Goal: Task Accomplishment & Management: Complete application form

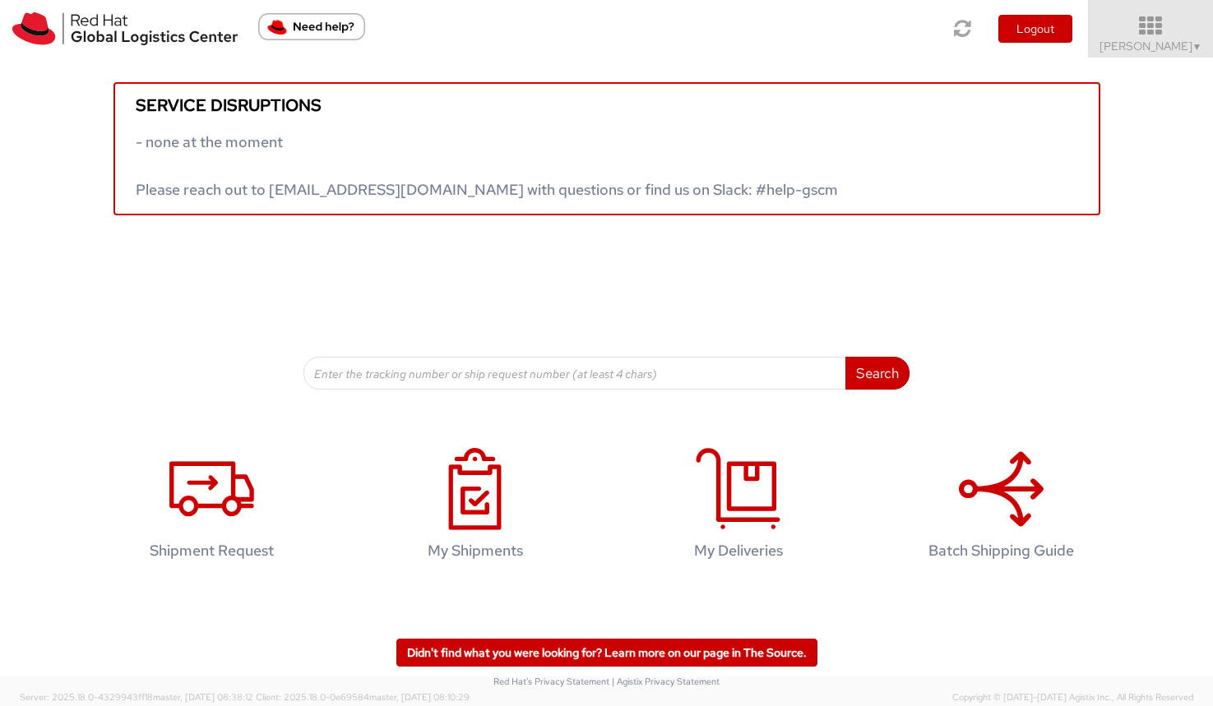
click at [1167, 25] on icon at bounding box center [1151, 26] width 144 height 23
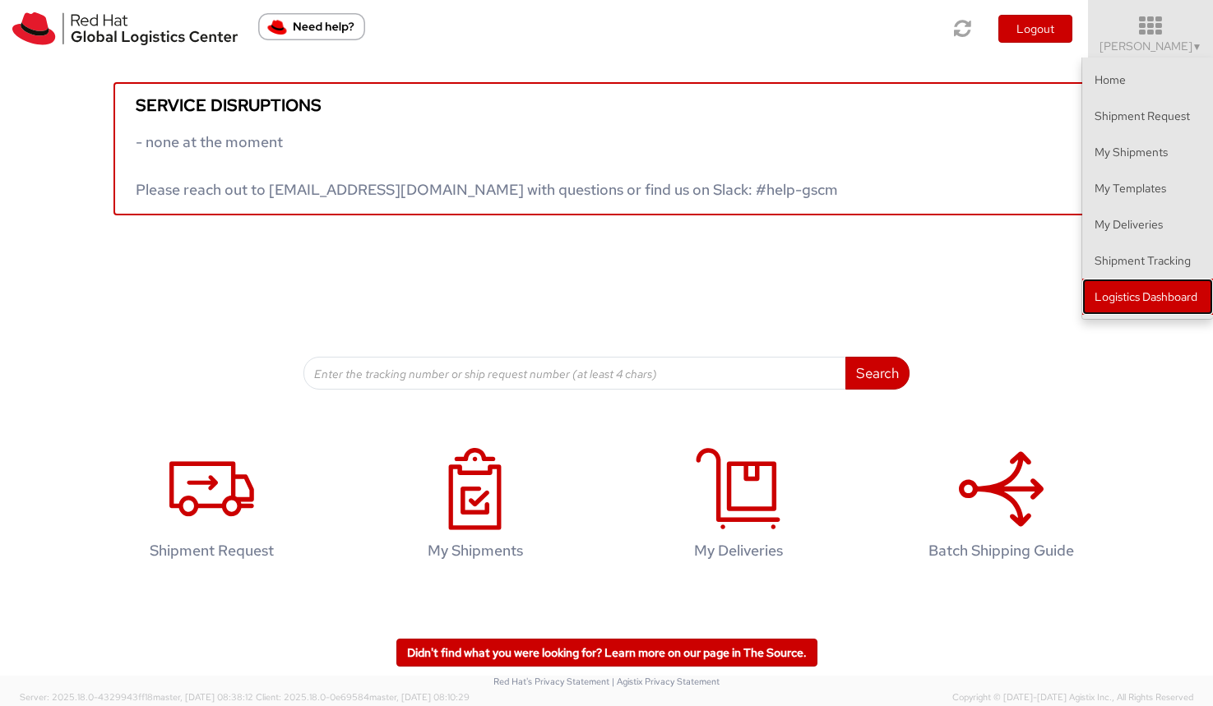
click at [1165, 289] on link "Logistics Dashboard" at bounding box center [1147, 297] width 131 height 36
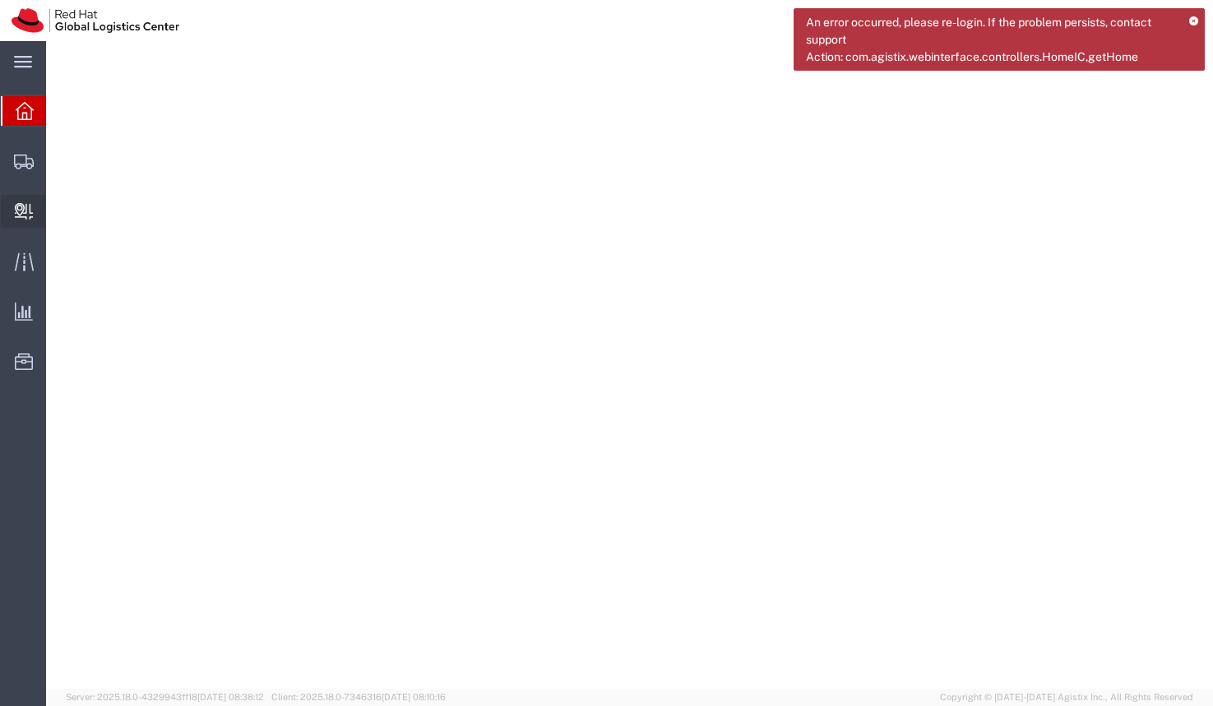
click at [0, 0] on span "Create Delivery" at bounding box center [0, 0] width 0 height 0
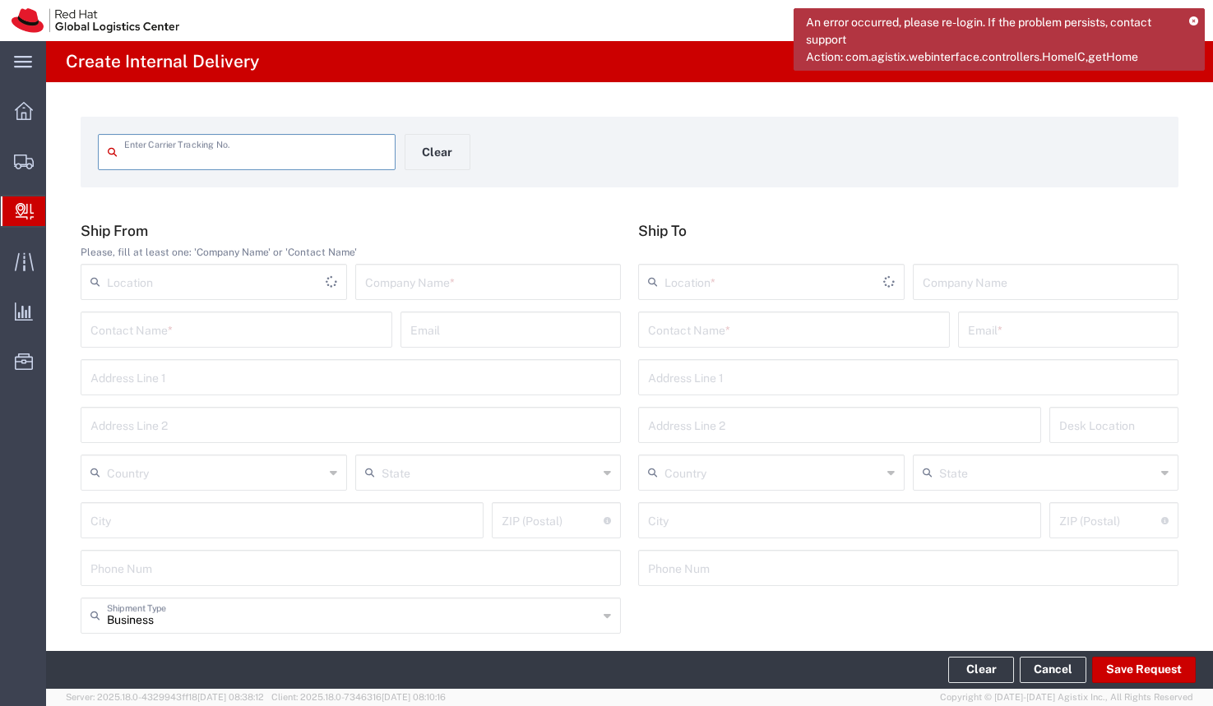
click at [187, 154] on input "text" at bounding box center [254, 150] width 261 height 29
type input "３"
type input "392646876563"
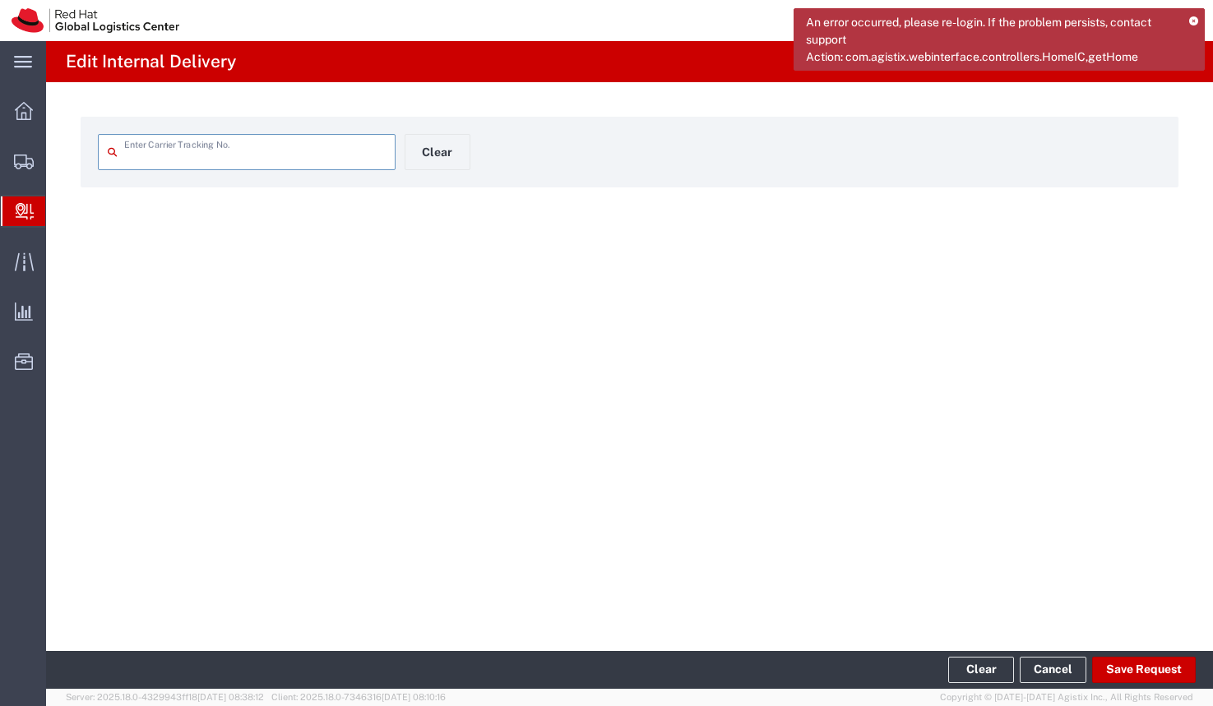
type input "392646876563"
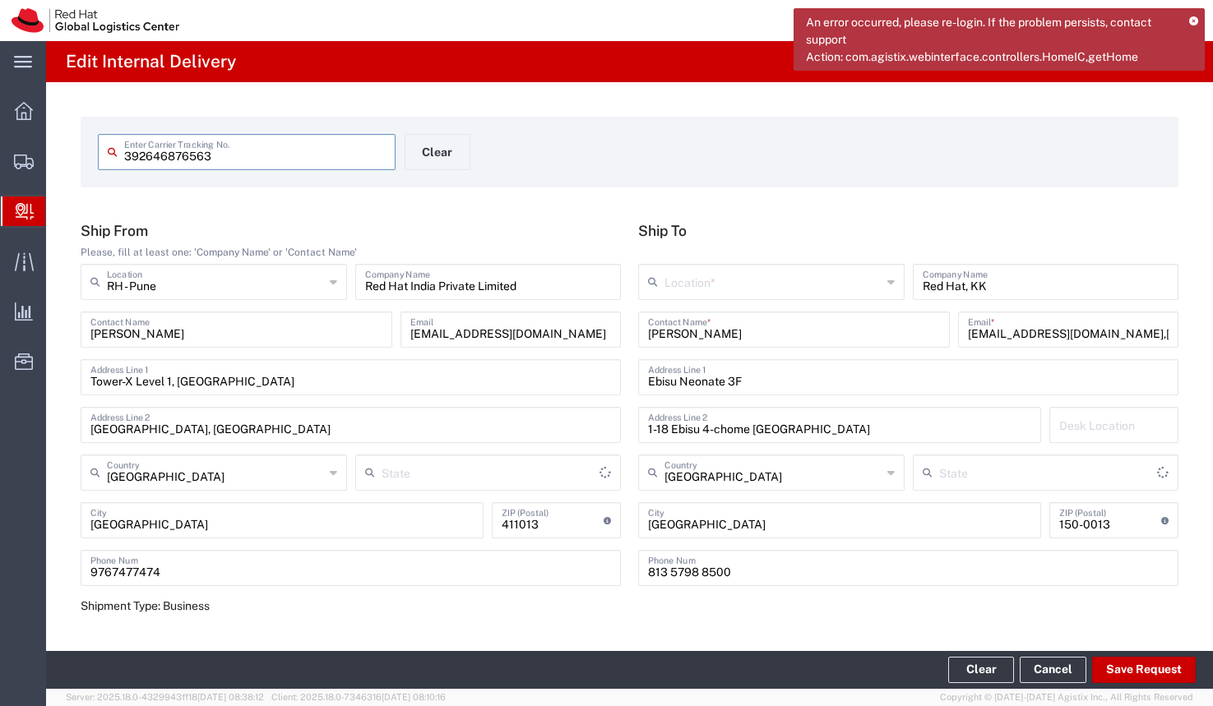
type input "Envelope"
type input "Mahārāshtra"
type input "International Priority EOD"
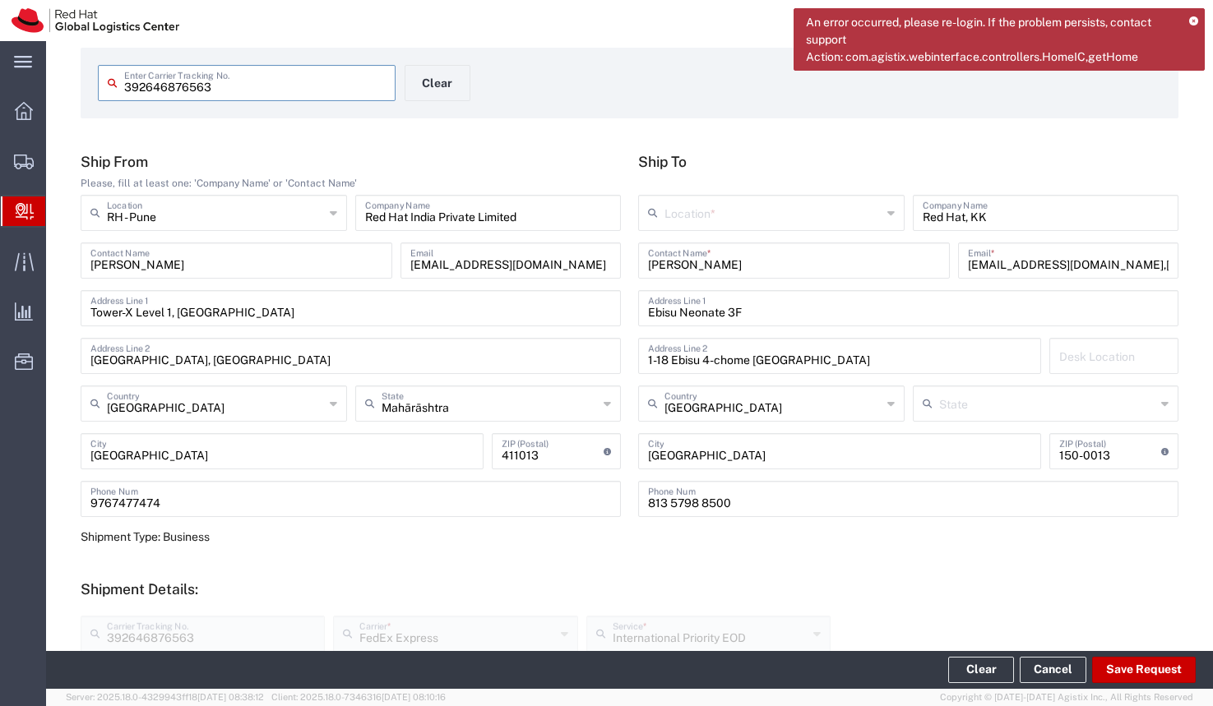
scroll to position [70, 0]
click at [887, 210] on icon at bounding box center [890, 212] width 7 height 26
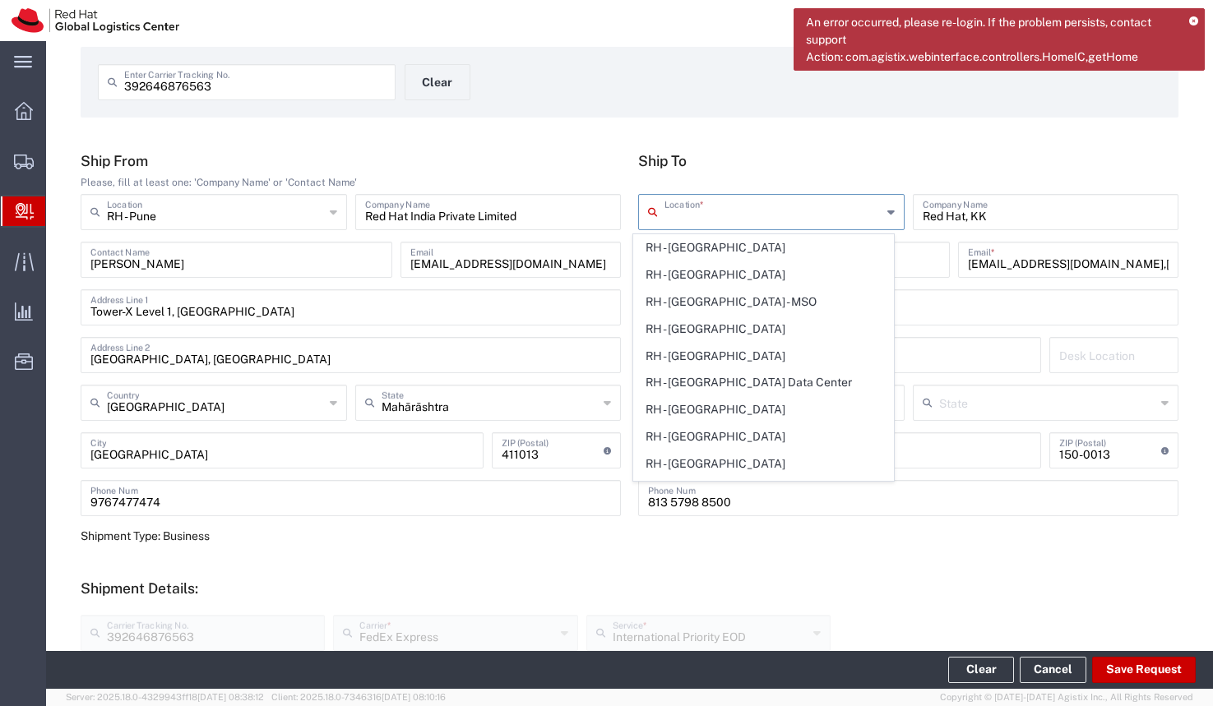
scroll to position [3232, 0]
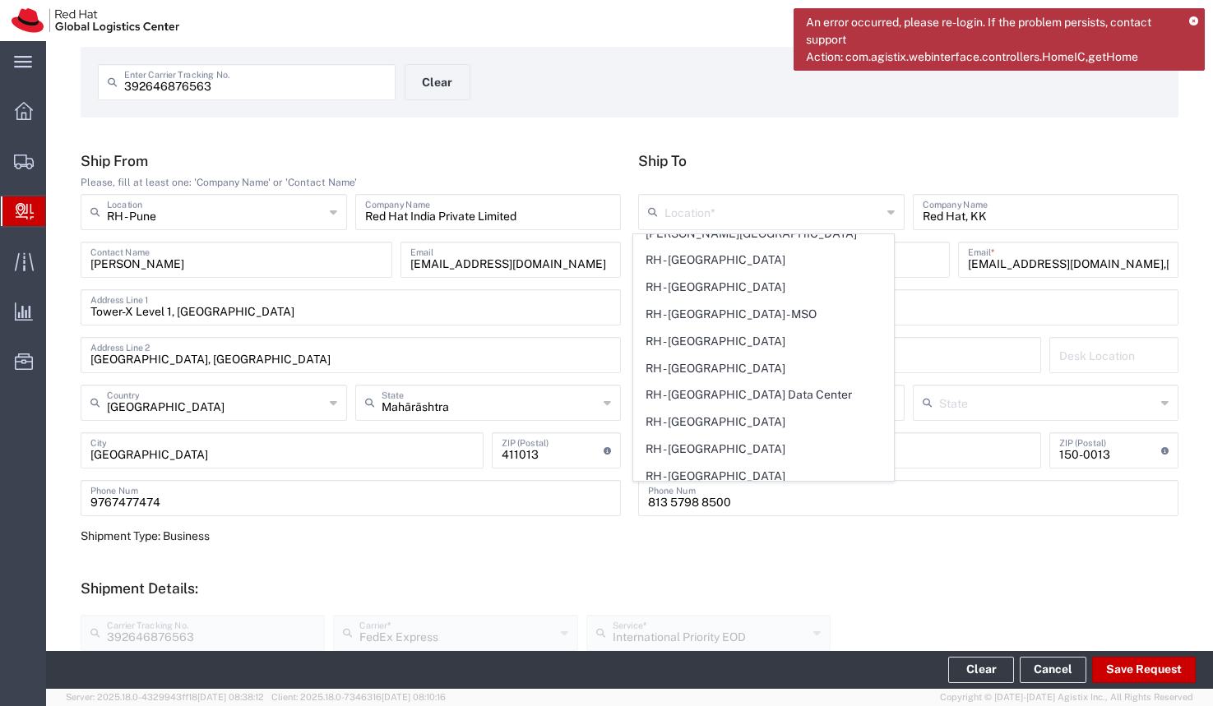
click at [733, 599] on span "RH - [GEOGRAPHIC_DATA]" at bounding box center [764, 611] width 260 height 25
type input "RH - [GEOGRAPHIC_DATA]"
type input "Ebisu Neonate 8F"
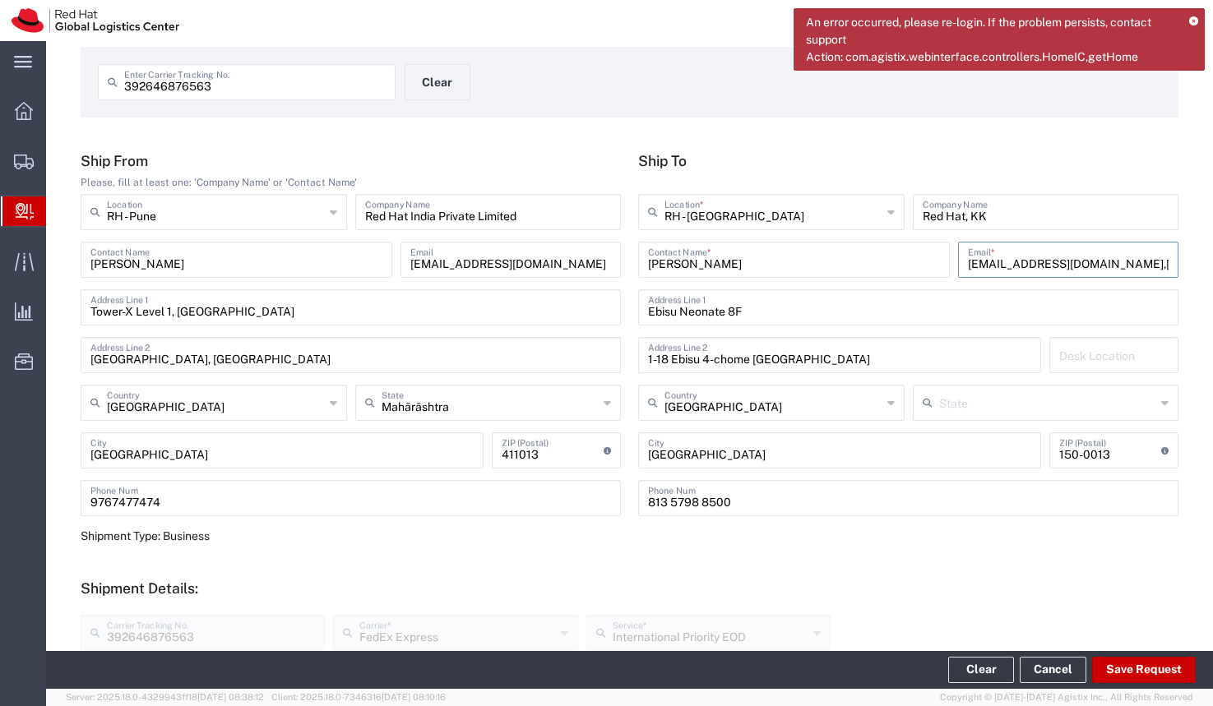
click at [1146, 260] on input "ayoshida@redhat.com,apaclogistics@redhat.com" at bounding box center [1068, 258] width 201 height 29
click at [990, 257] on input "ayoshida@redhat.com,apaclogistics@redhat.com" at bounding box center [1068, 258] width 201 height 29
click at [1146, 264] on input "ayoshida@redhat.com,apaclogistics@redhat.com" at bounding box center [1068, 258] width 201 height 29
click at [1122, 267] on input "ayoshida@redhat.com,apaclogistics@redhat.com" at bounding box center [1068, 258] width 201 height 29
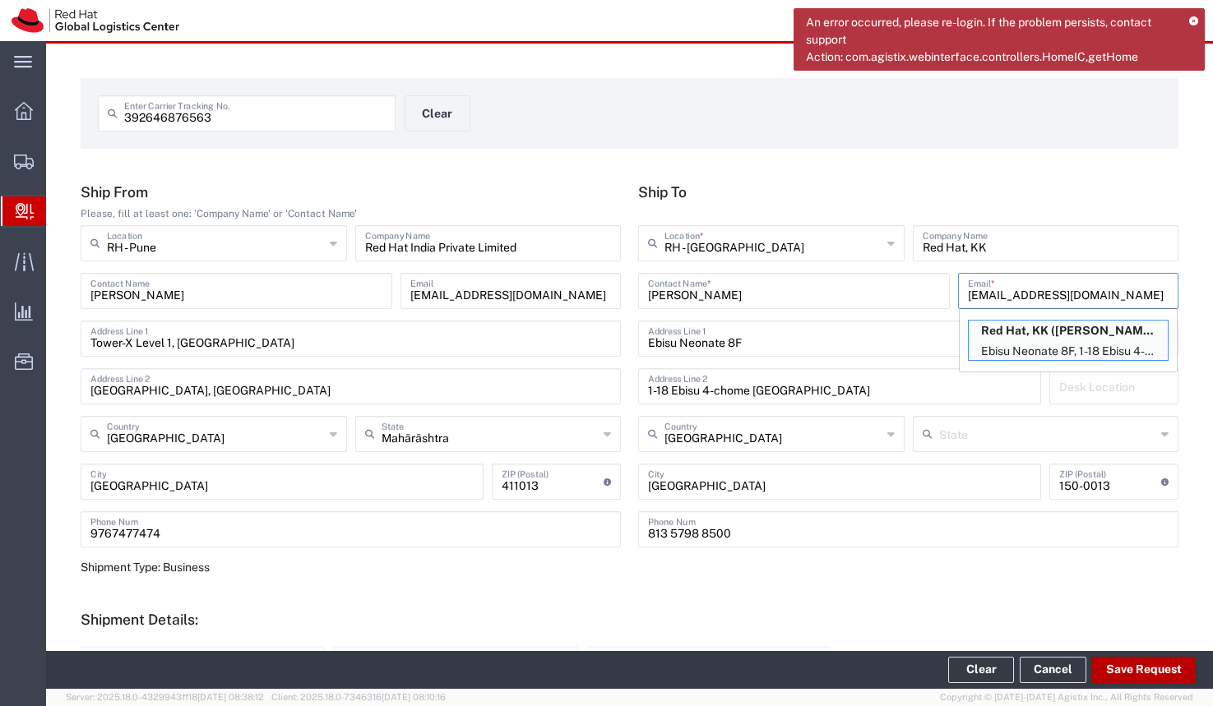
scroll to position [42, 0]
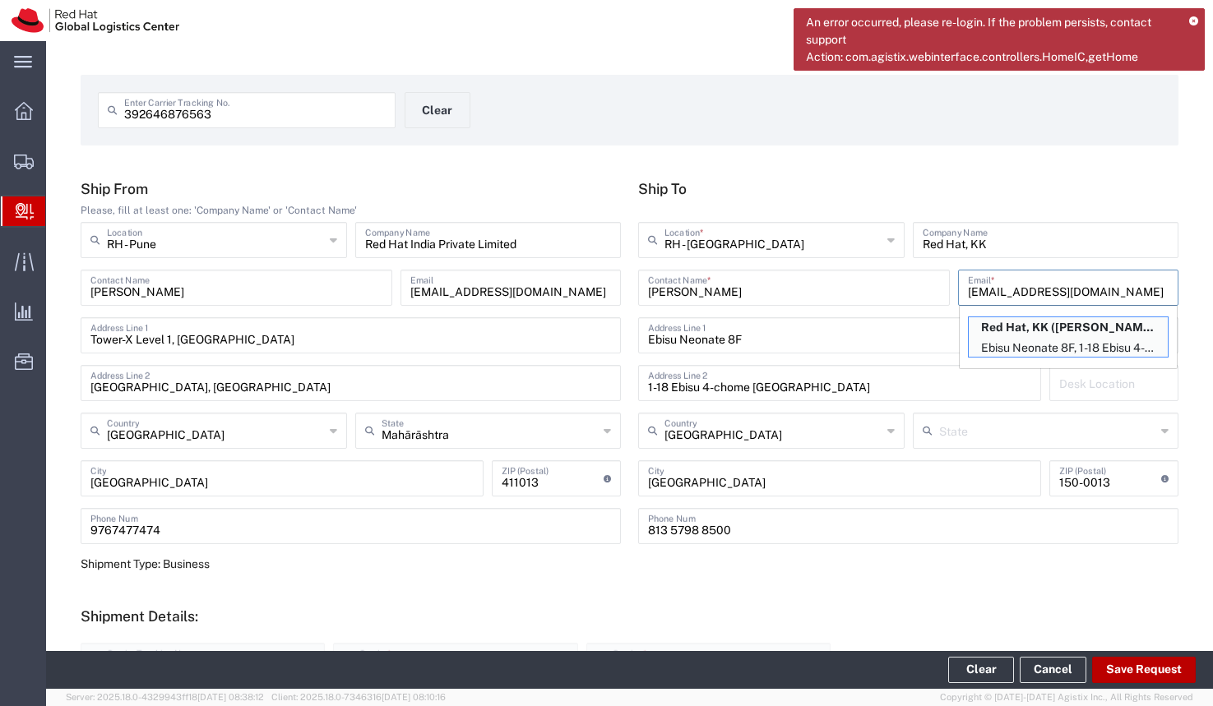
type input "ayoshida@redhat.com"
click at [1145, 677] on button "Save Request" at bounding box center [1144, 670] width 104 height 26
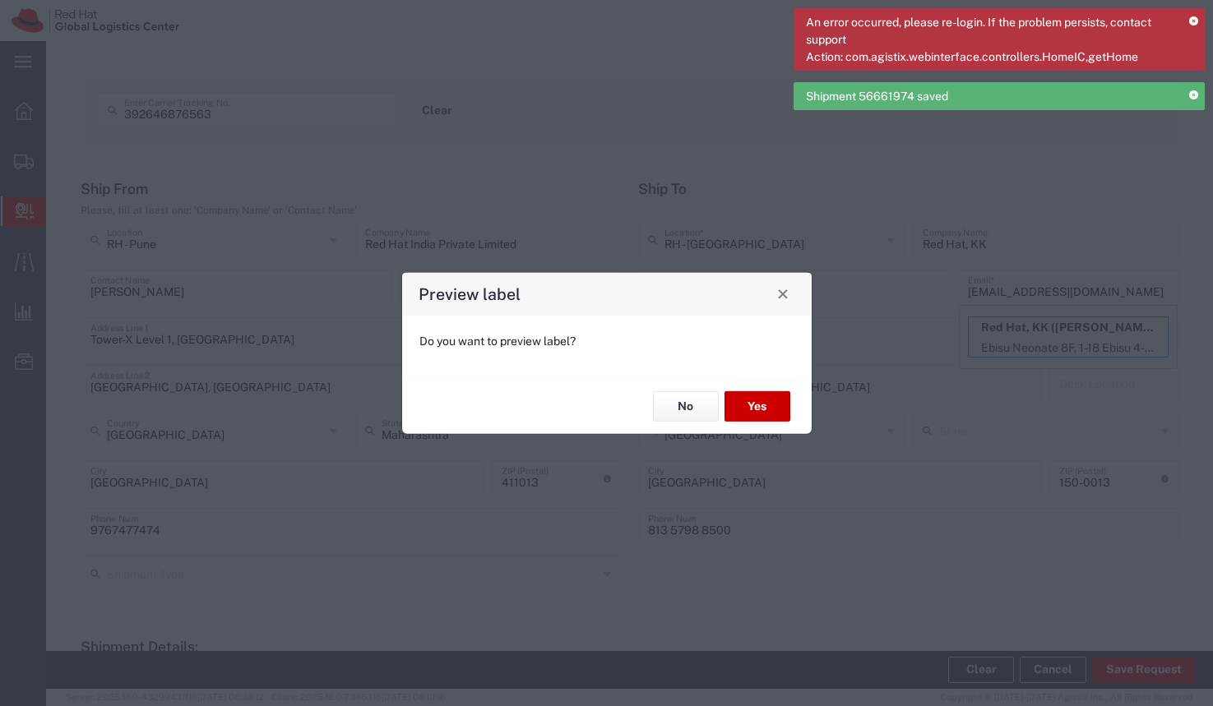
type input "Envelope"
type input "International Priority EOD"
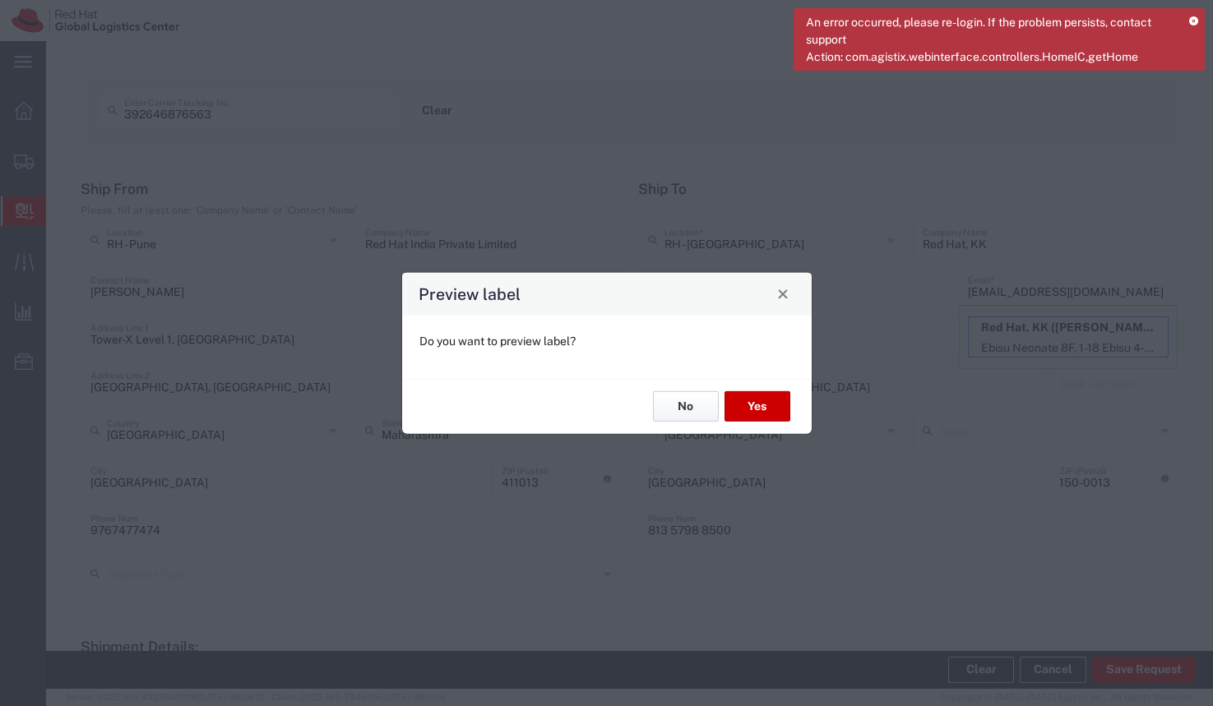
click at [671, 395] on button "No" at bounding box center [686, 406] width 66 height 30
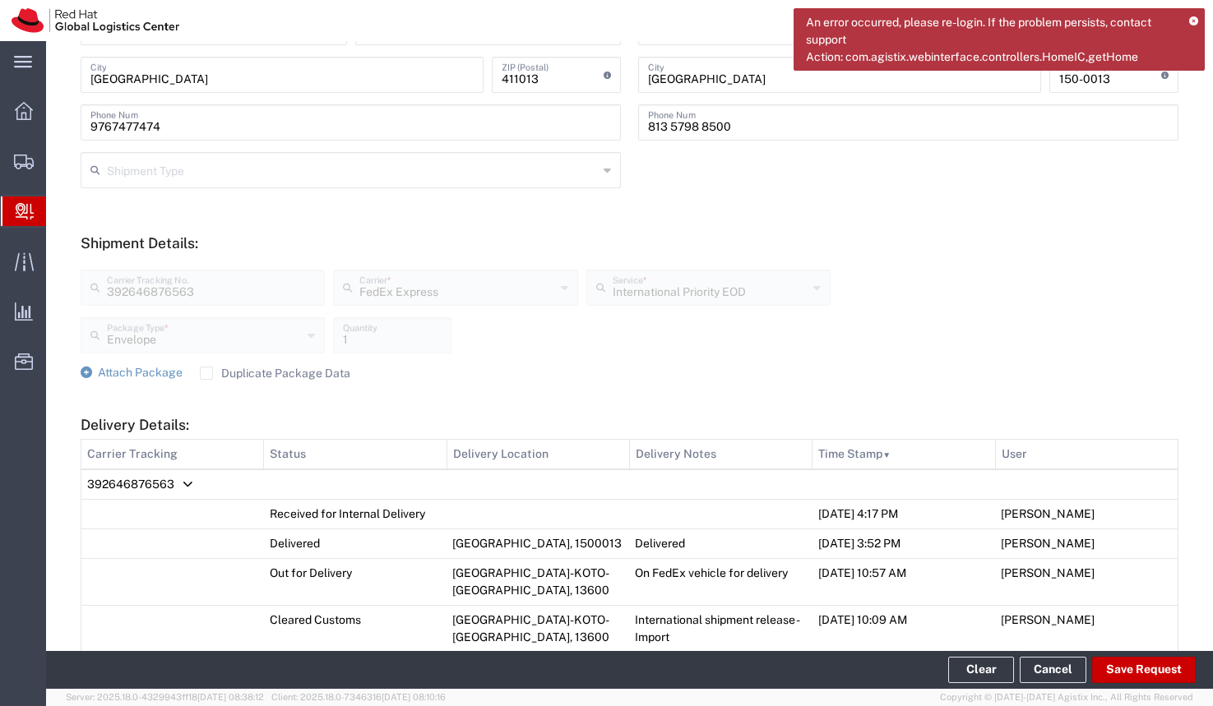
scroll to position [0, 0]
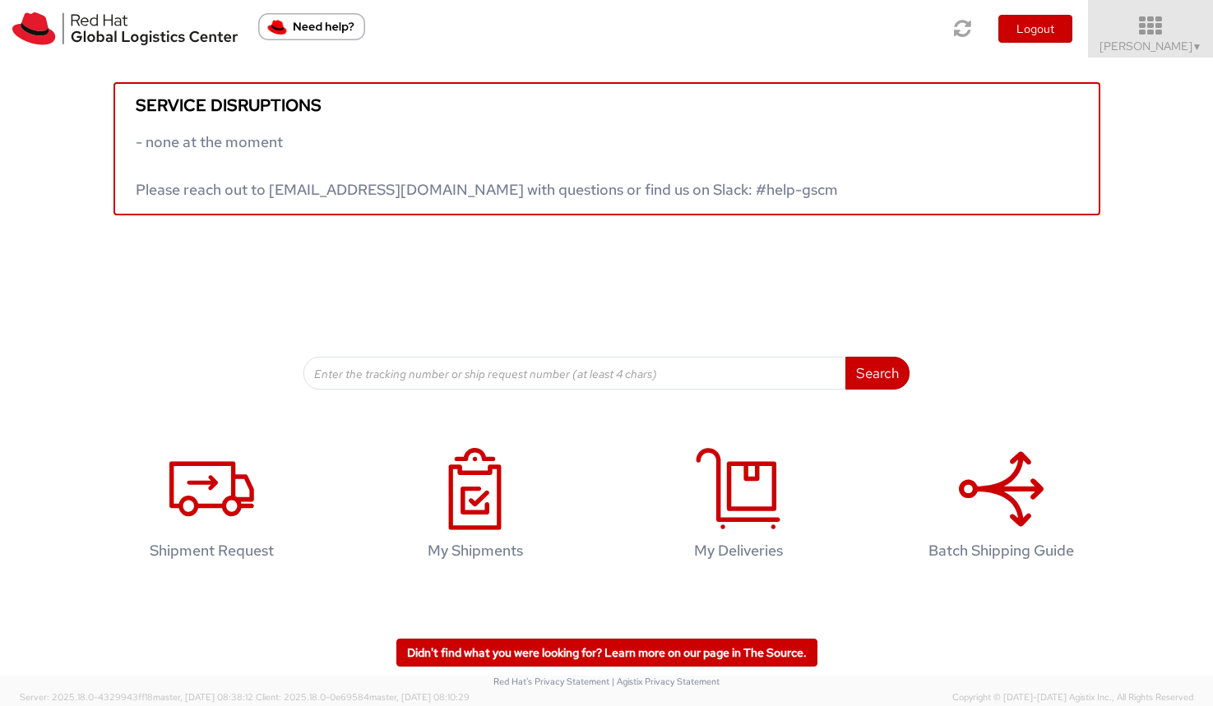
click at [1163, 27] on icon at bounding box center [1151, 26] width 144 height 23
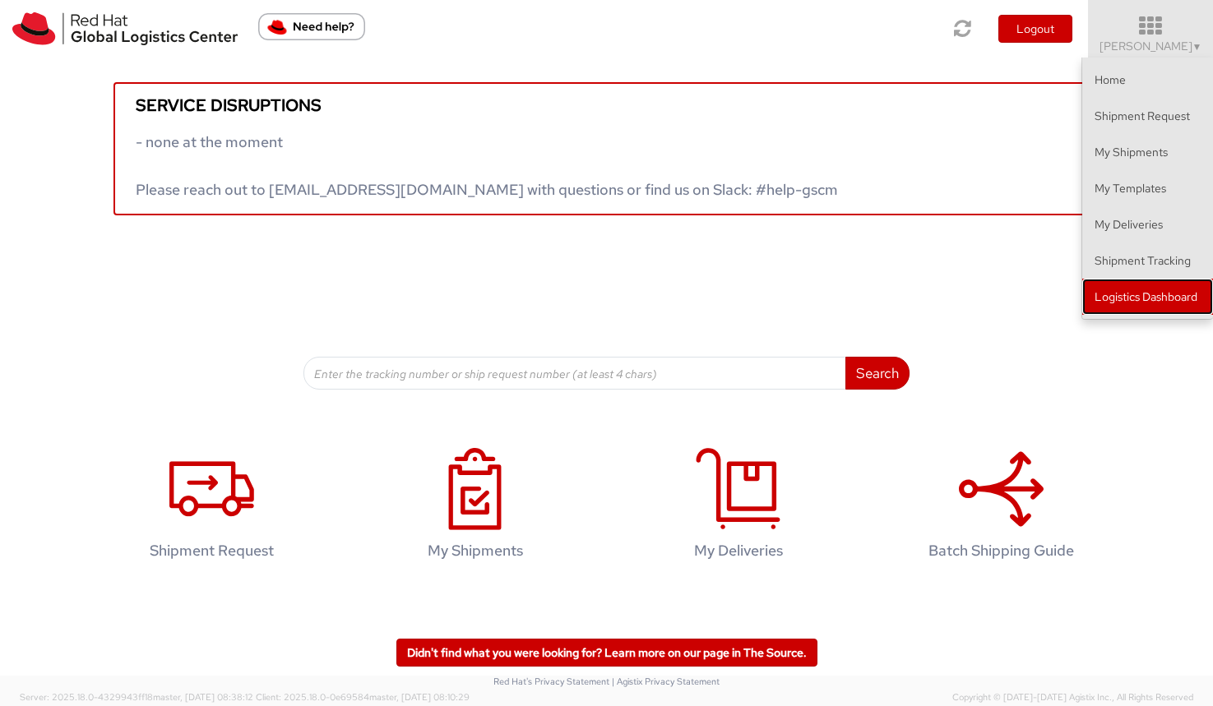
click at [1150, 301] on link "Logistics Dashboard" at bounding box center [1147, 297] width 131 height 36
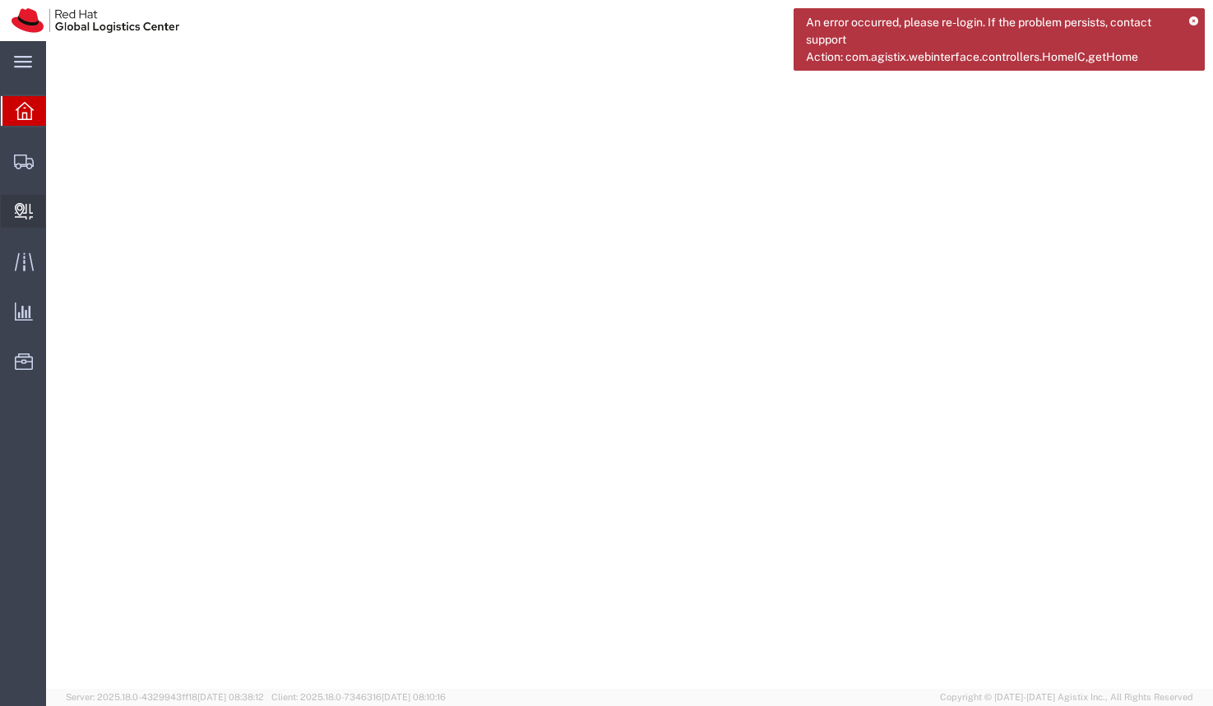
click at [0, 0] on span "Create Delivery" at bounding box center [0, 0] width 0 height 0
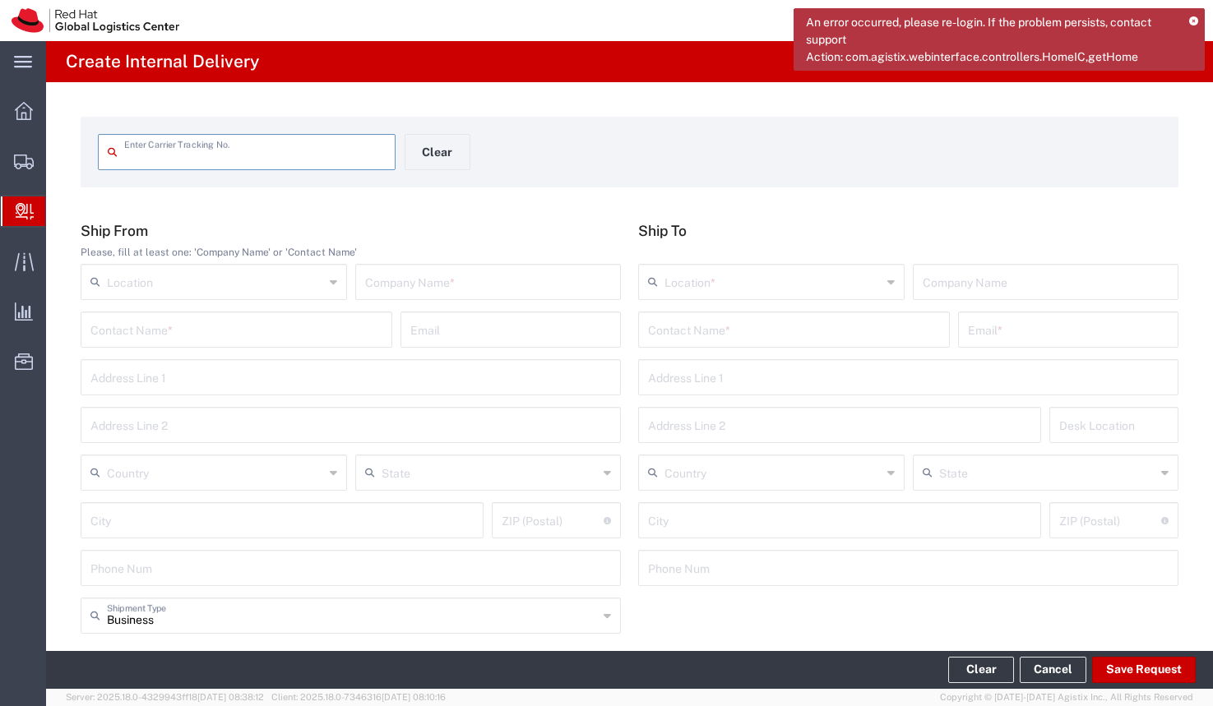
click at [228, 154] on input "text" at bounding box center [254, 150] width 261 height 29
type input "392646309378"
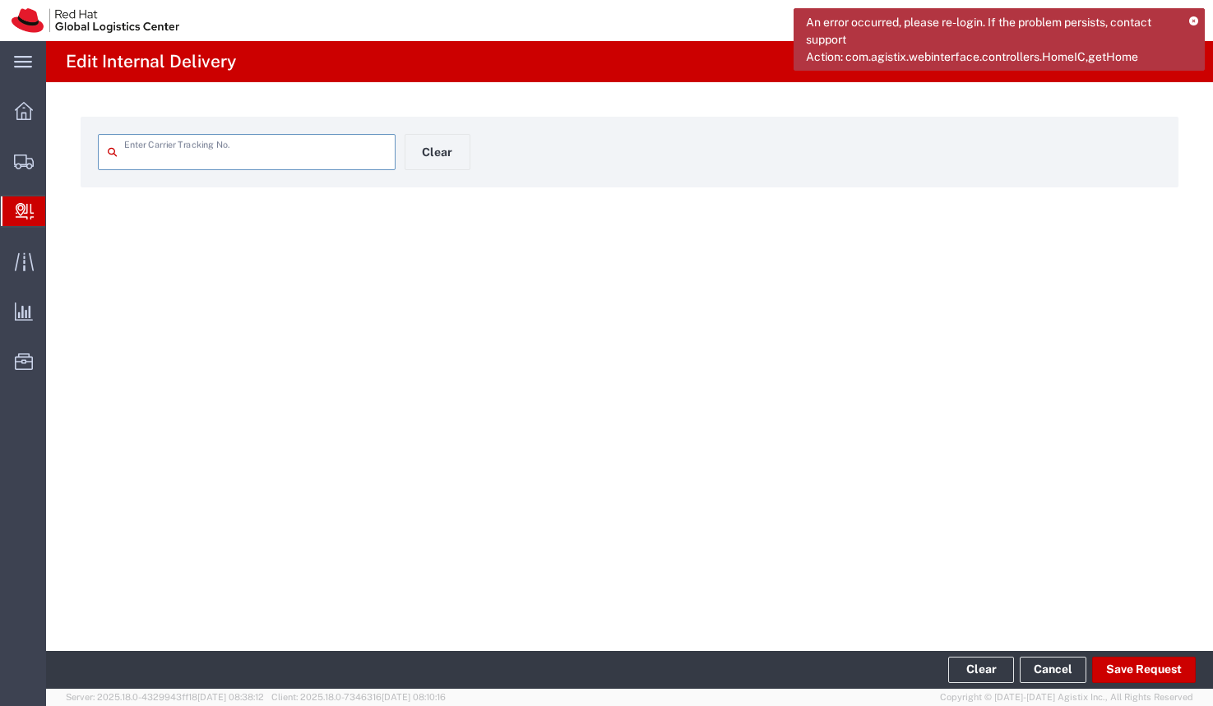
type input "392646309378"
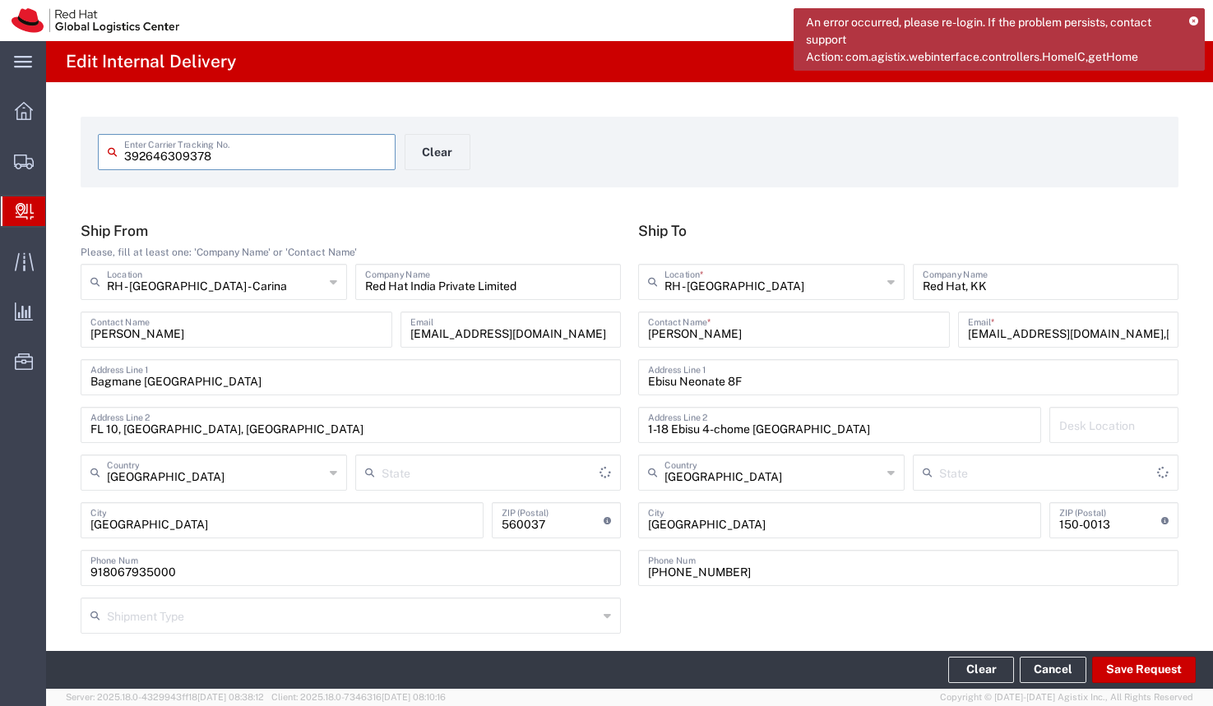
type input "Your Packaging"
type input "[GEOGRAPHIC_DATA]"
type input "International Priority EOD"
click at [1095, 337] on input "[EMAIL_ADDRESS][DOMAIN_NAME],[EMAIL_ADDRESS][DOMAIN_NAME]" at bounding box center [1068, 328] width 201 height 29
click at [1140, 335] on input "[EMAIL_ADDRESS][DOMAIN_NAME],[EMAIL_ADDRESS][DOMAIN_NAME]" at bounding box center [1068, 328] width 201 height 29
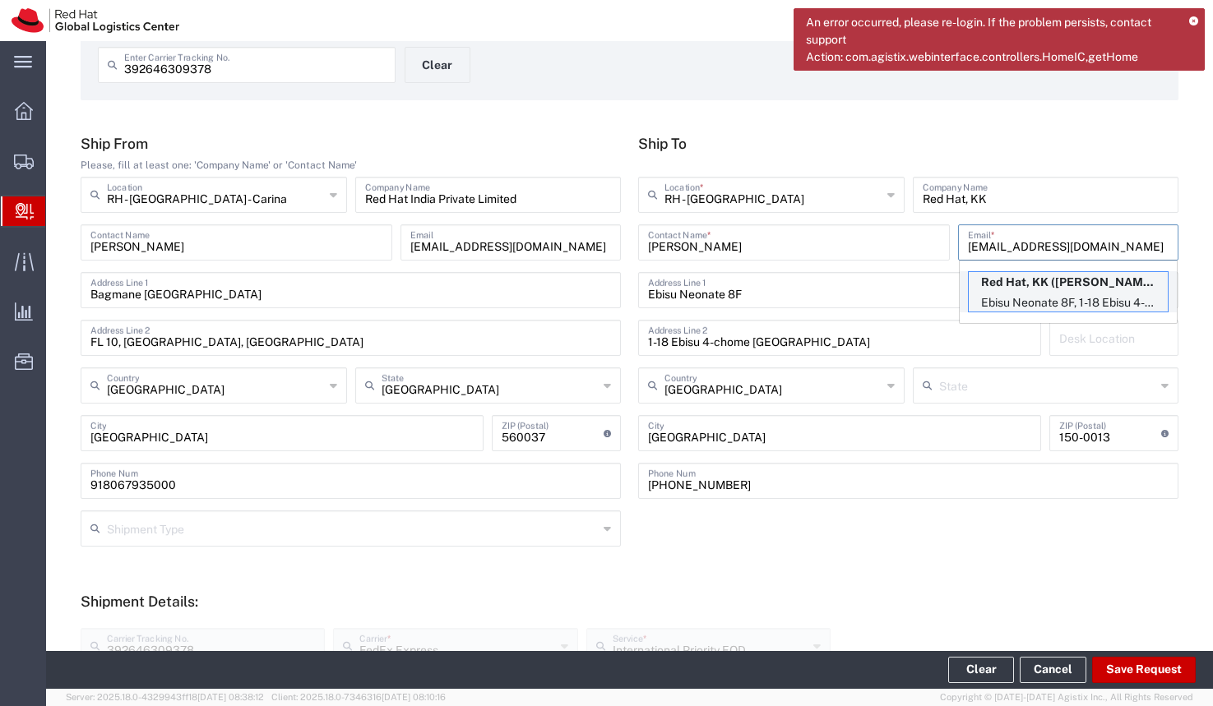
scroll to position [163, 0]
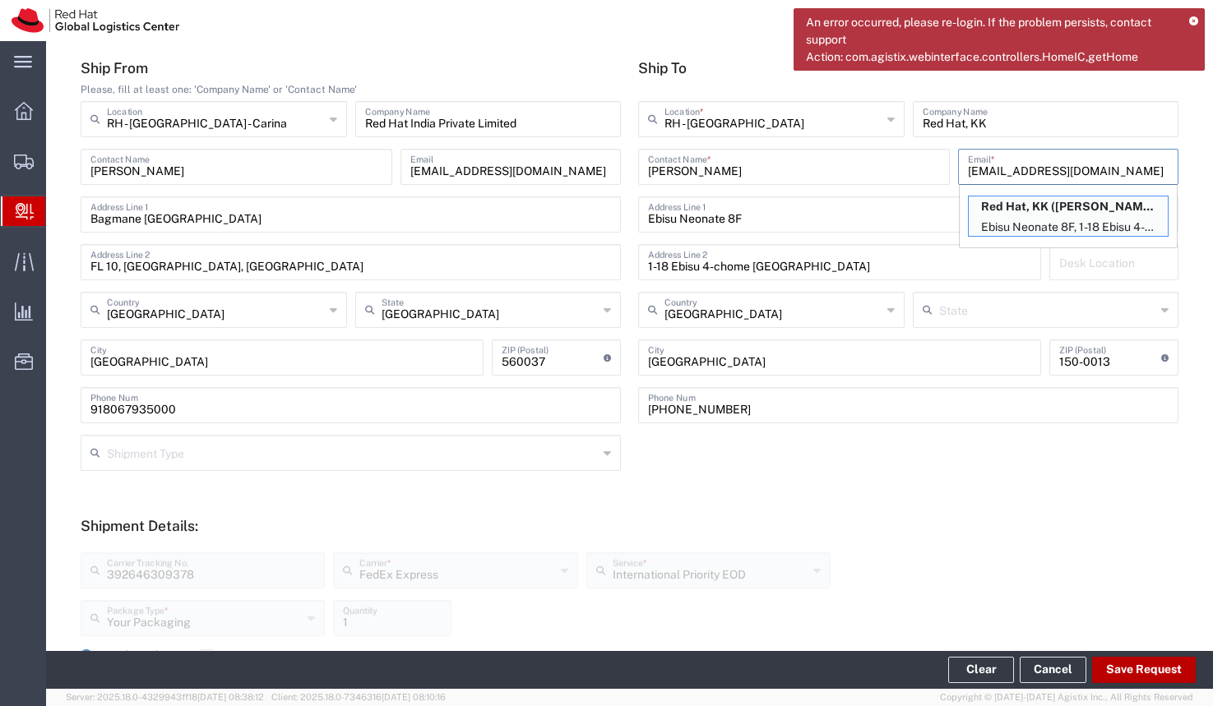
type input "[EMAIL_ADDRESS][DOMAIN_NAME]"
click at [1160, 668] on button "Save Request" at bounding box center [1144, 670] width 104 height 26
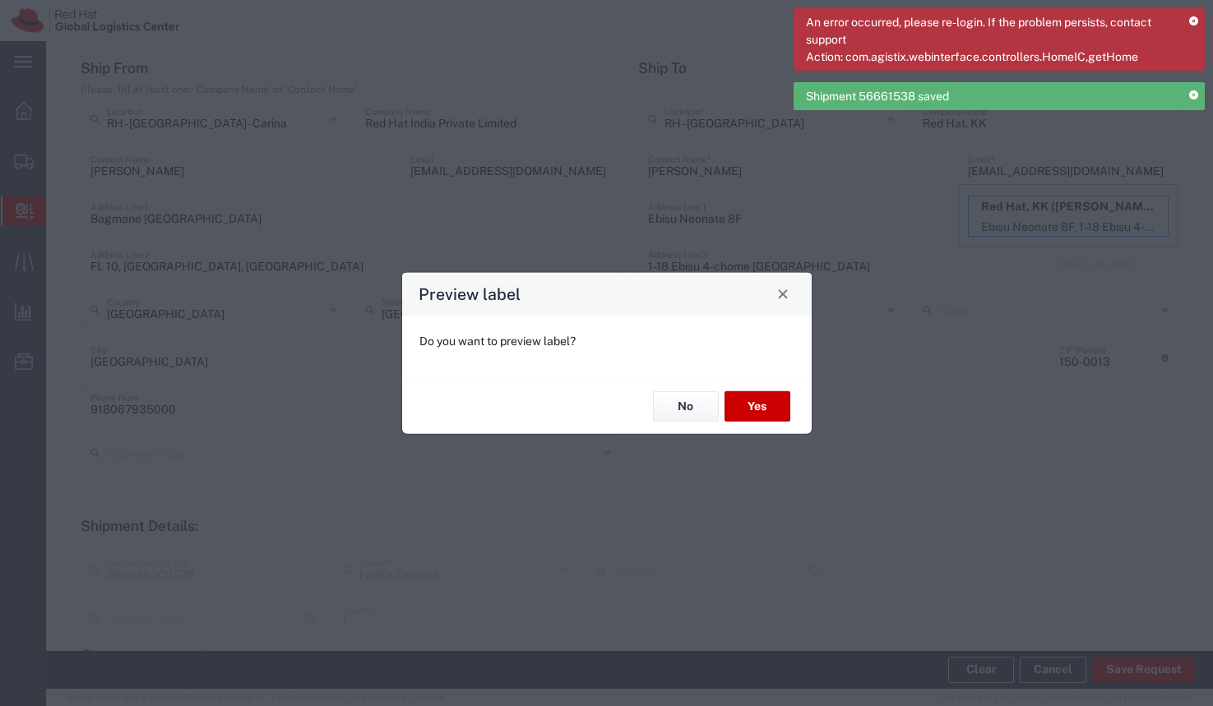
type input "International Priority EOD"
type input "Your Packaging"
click at [683, 410] on button "No" at bounding box center [686, 406] width 66 height 30
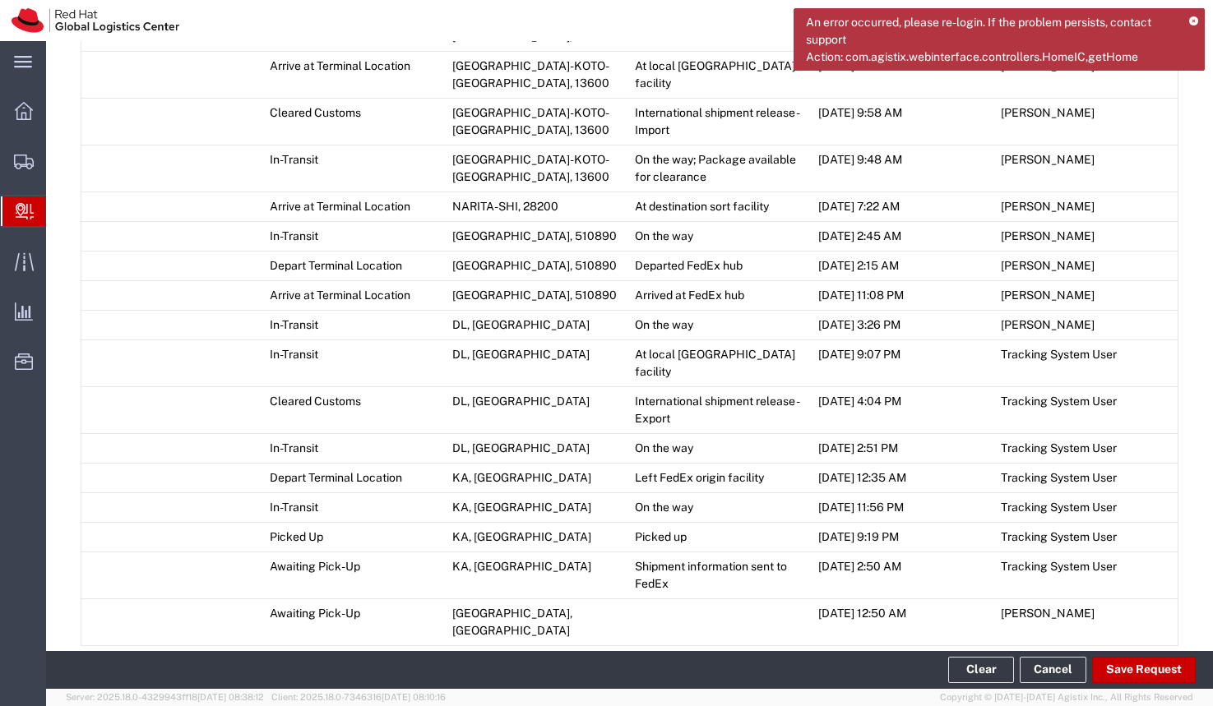
scroll to position [1143, 0]
